Goal: Find specific page/section: Find specific page/section

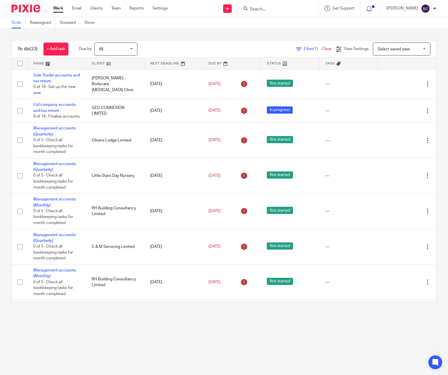
click at [291, 9] on input "Search" at bounding box center [275, 9] width 52 height 5
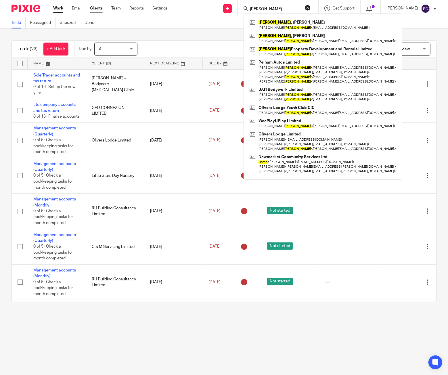
type input "harris"
click at [99, 7] on link "Clients" at bounding box center [96, 8] width 13 height 6
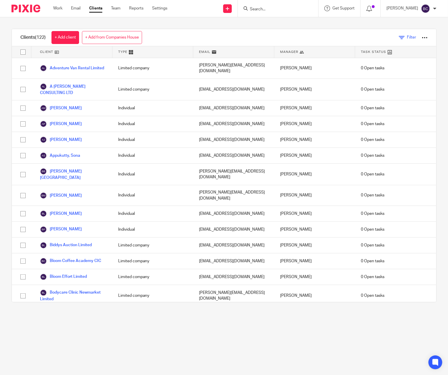
click at [399, 39] on icon at bounding box center [402, 38] width 6 height 6
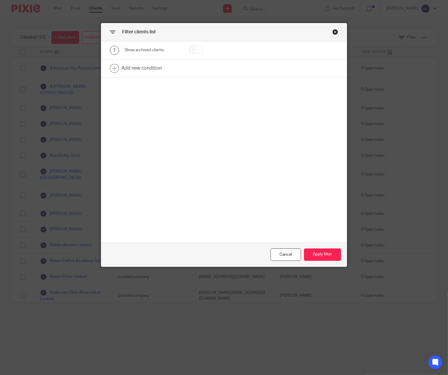
click at [199, 48] on input "checkbox" at bounding box center [196, 50] width 15 height 8
checkbox input "true"
click at [322, 258] on button "Apply filter" at bounding box center [322, 255] width 37 height 12
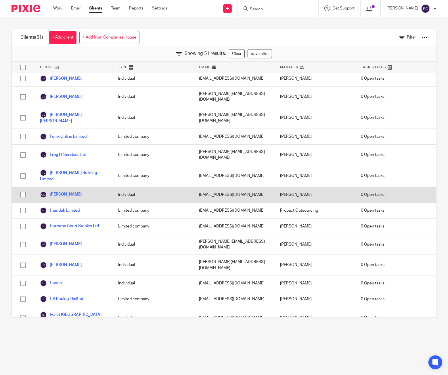
scroll to position [266, 0]
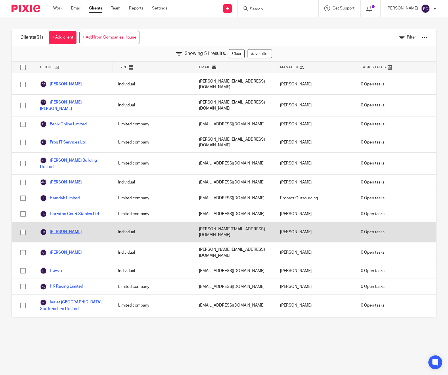
drag, startPoint x: 69, startPoint y: 197, endPoint x: 62, endPoint y: 196, distance: 7.0
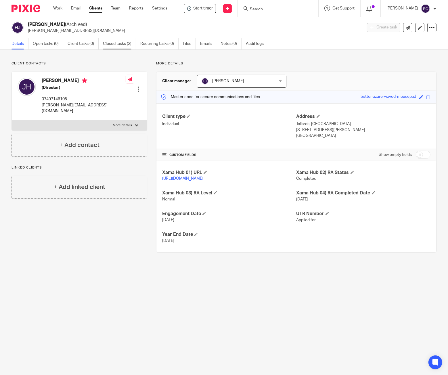
click at [110, 41] on link "Closed tasks (2)" at bounding box center [119, 43] width 33 height 11
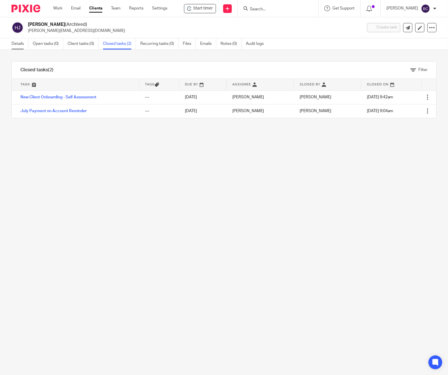
click at [20, 41] on link "Details" at bounding box center [20, 43] width 17 height 11
